Goal: Find specific page/section: Find specific page/section

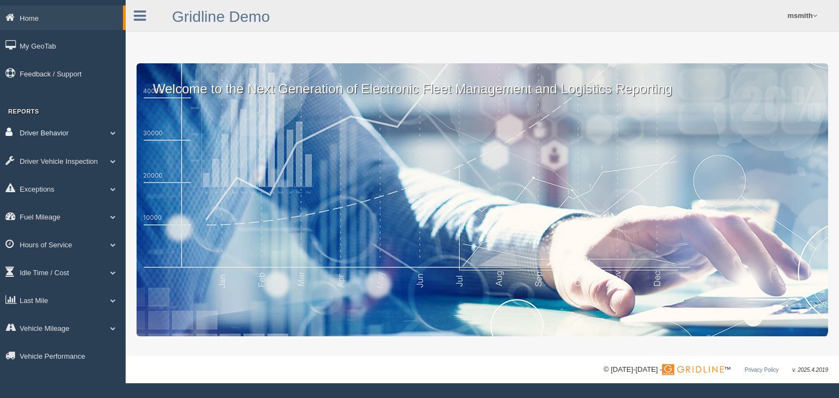
click at [48, 133] on link "Driver Behavior" at bounding box center [63, 132] width 126 height 25
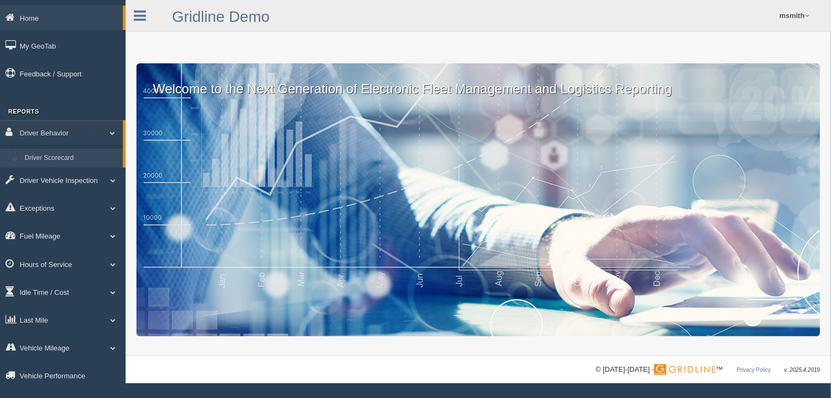
click at [43, 157] on link "Driver Scorecard" at bounding box center [71, 159] width 103 height 20
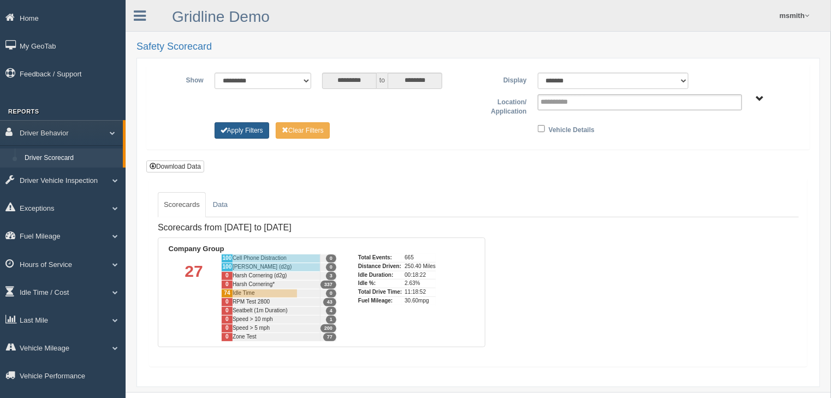
click at [240, 132] on button "Apply Filters" at bounding box center [242, 130] width 55 height 16
